Goal: Check status: Check status

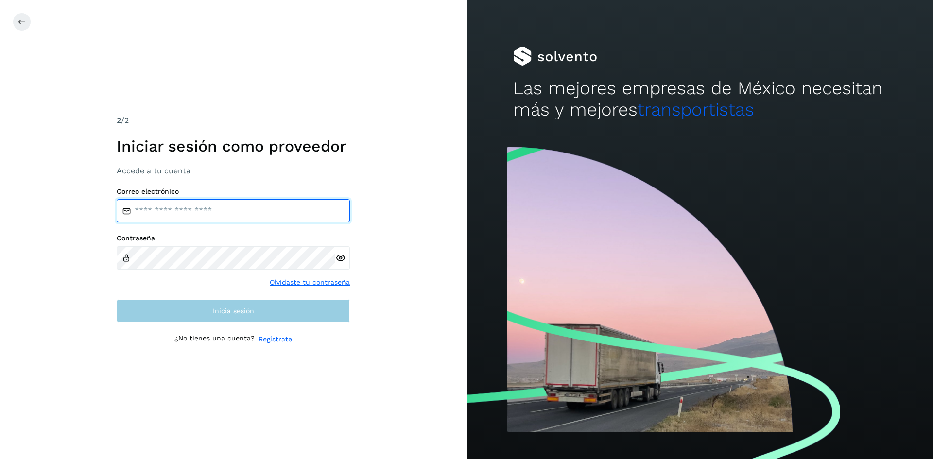
type input "**********"
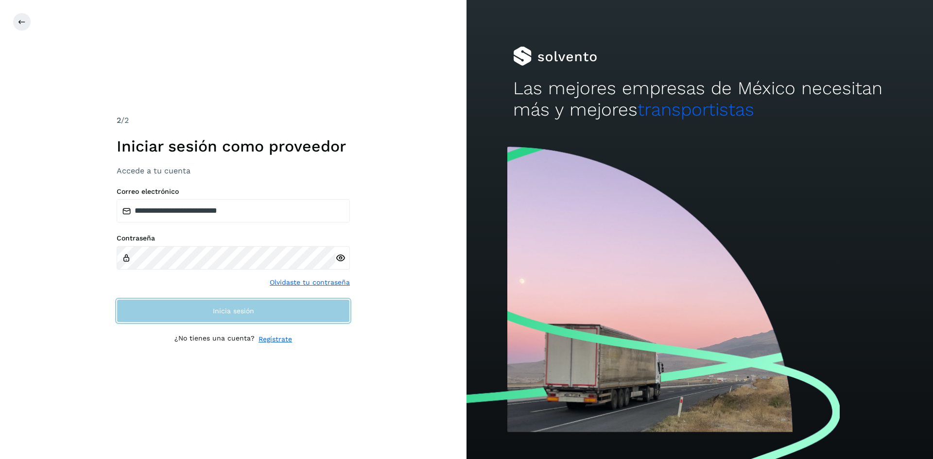
click at [173, 314] on button "Inicia sesión" at bounding box center [233, 310] width 233 height 23
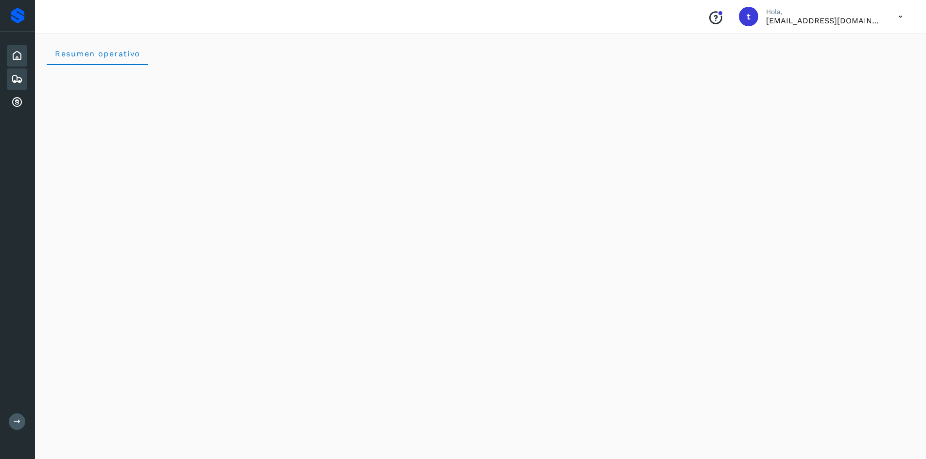
click at [24, 81] on div "Embarques" at bounding box center [17, 79] width 20 height 21
click at [19, 80] on icon at bounding box center [17, 79] width 12 height 12
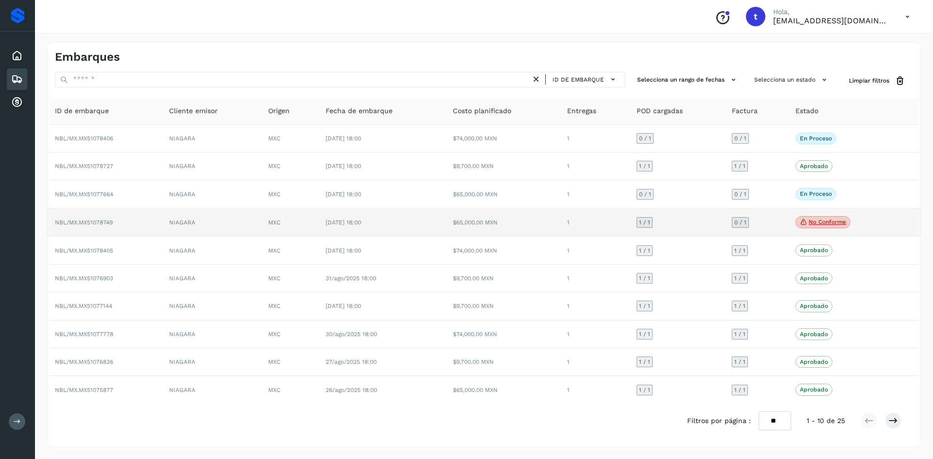
click at [106, 220] on span "NBL/MX.MX51078749" at bounding box center [84, 222] width 58 height 7
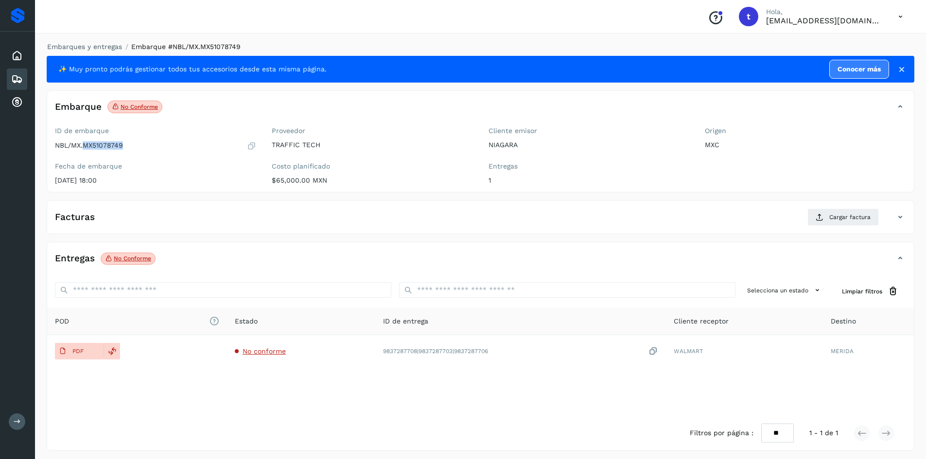
drag, startPoint x: 125, startPoint y: 143, endPoint x: 83, endPoint y: 142, distance: 42.8
click at [83, 142] on div "NBL/MX.MX51078749" at bounding box center [155, 146] width 201 height 10
copy p "MX51078749"
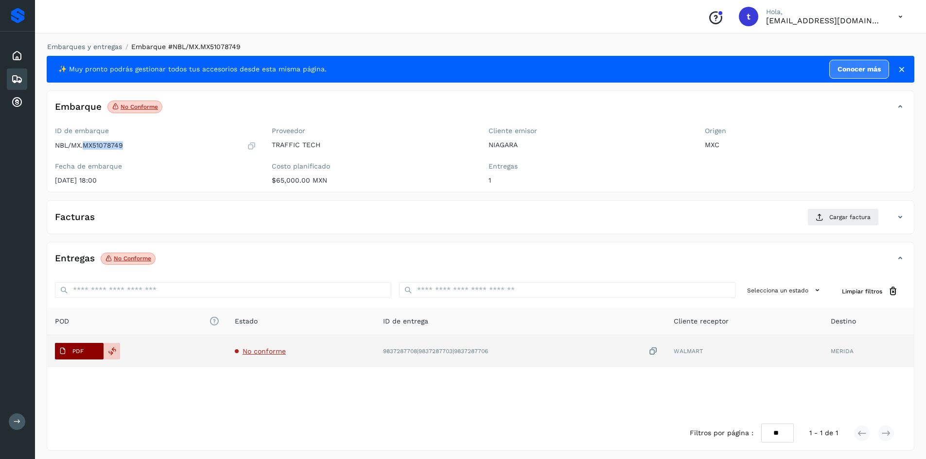
click at [72, 344] on span "PDF" at bounding box center [71, 352] width 33 height 16
